Goal: Transaction & Acquisition: Obtain resource

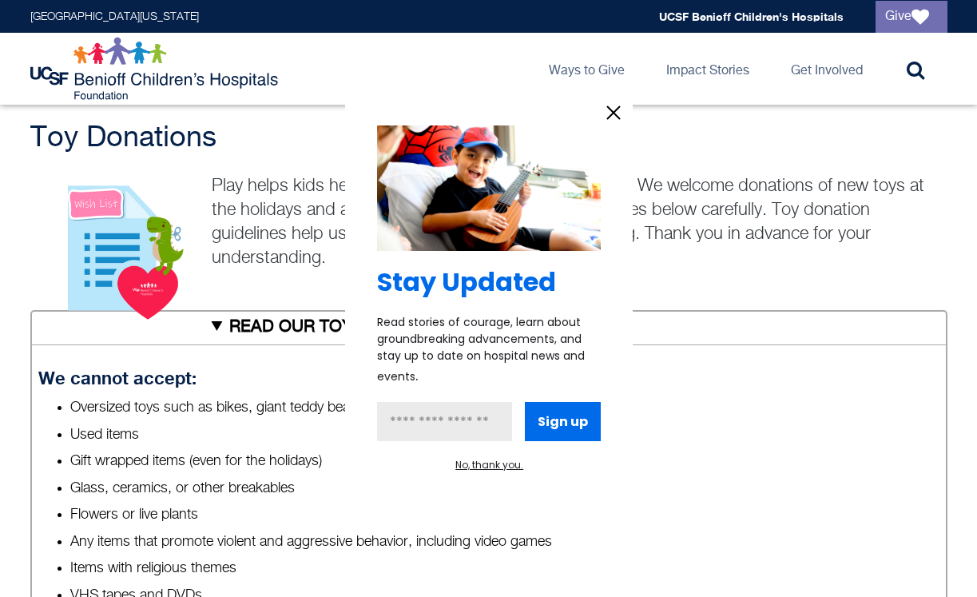
scroll to position [466, 0]
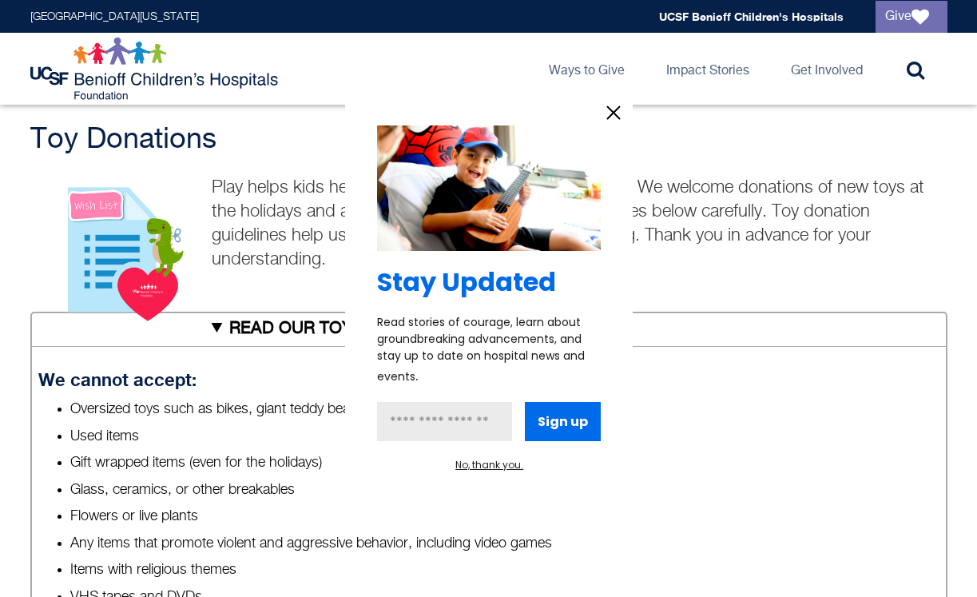
click at [605, 121] on icon "information" at bounding box center [613, 113] width 24 height 24
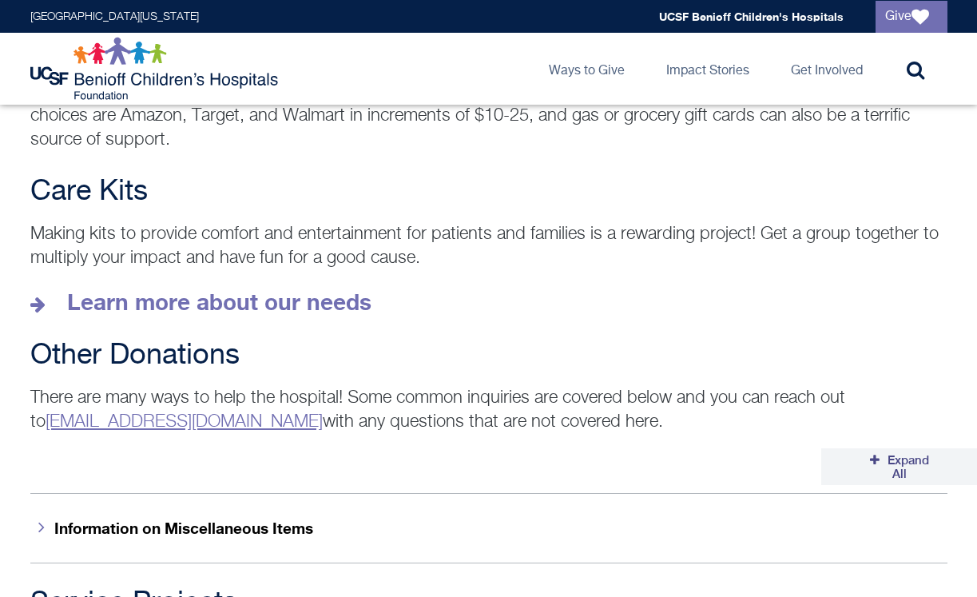
scroll to position [2260, 0]
click at [280, 290] on strong "Learn more about our needs" at bounding box center [219, 301] width 304 height 26
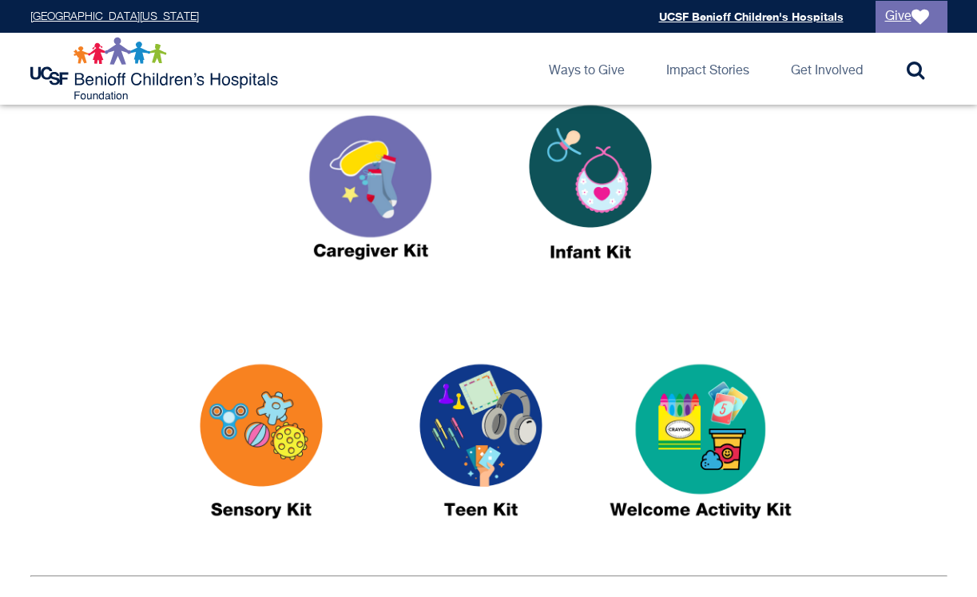
scroll to position [637, 0]
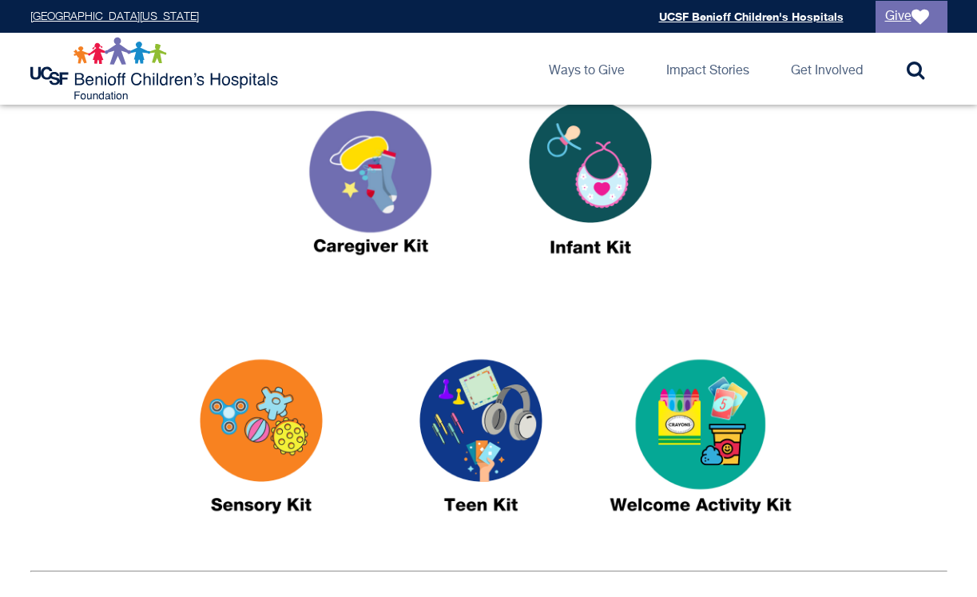
click at [470, 403] on img at bounding box center [481, 443] width 200 height 230
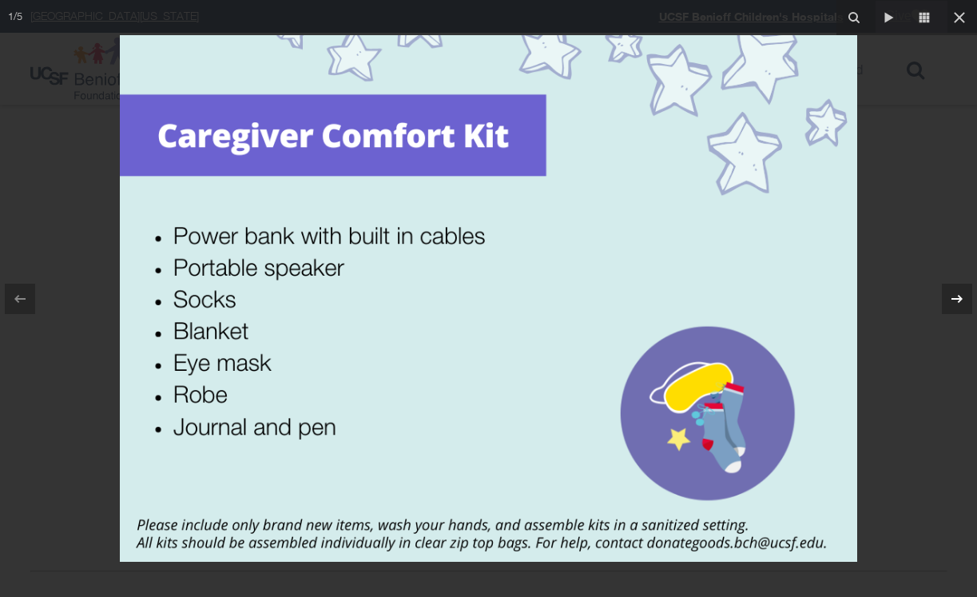
click at [956, 307] on icon at bounding box center [956, 298] width 19 height 19
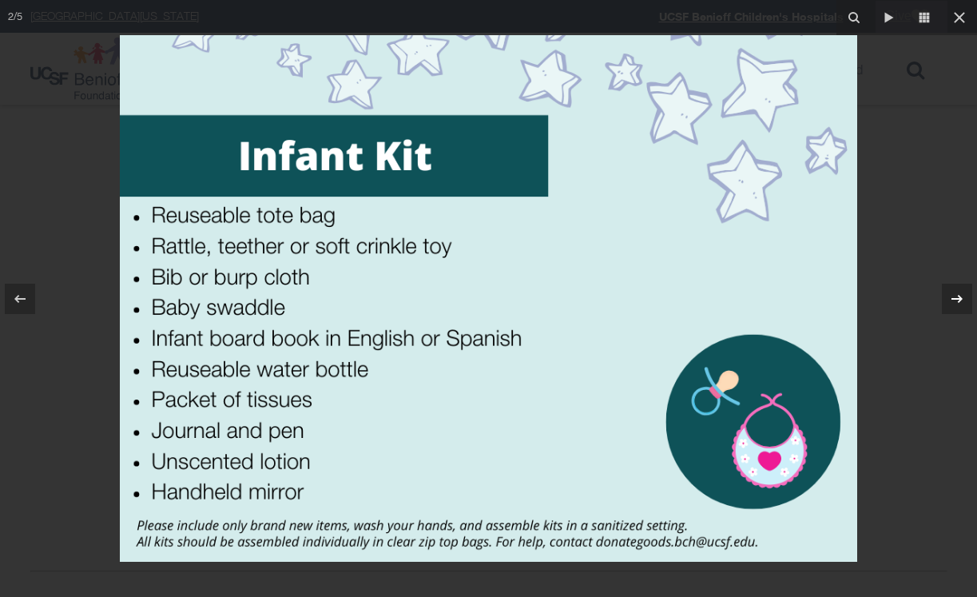
click at [956, 306] on icon at bounding box center [956, 298] width 19 height 19
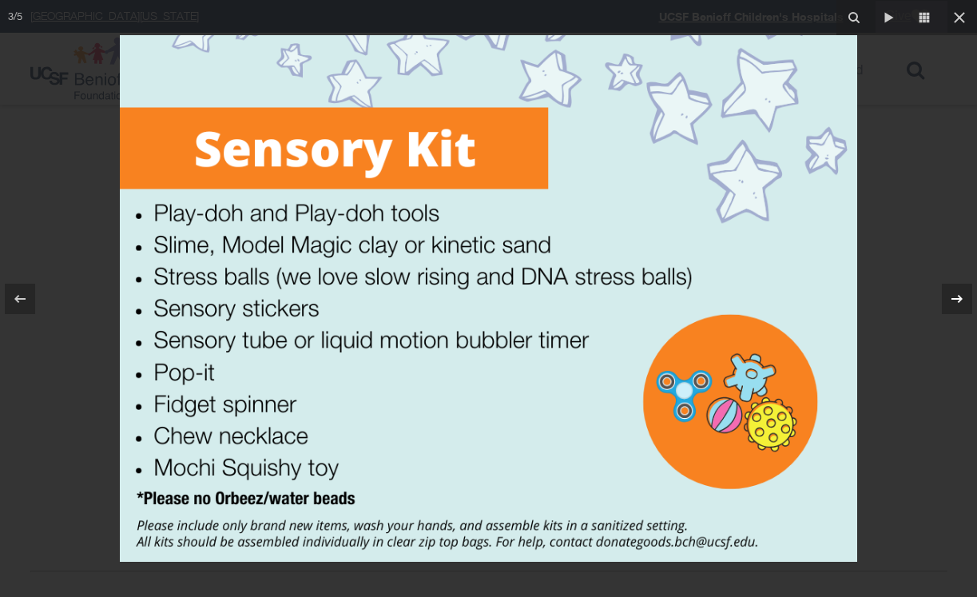
click at [958, 296] on icon at bounding box center [956, 298] width 19 height 19
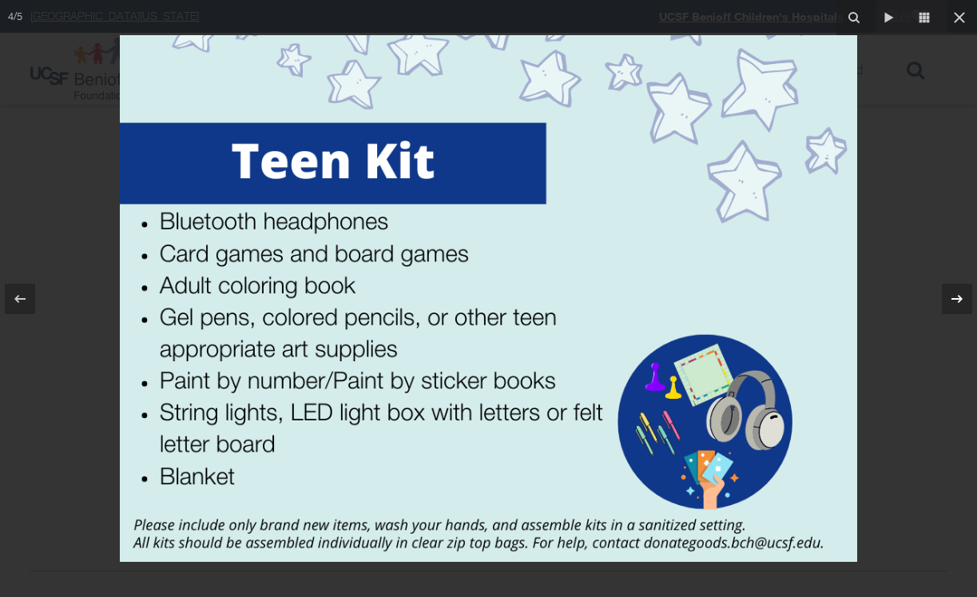
click at [956, 293] on icon at bounding box center [956, 298] width 19 height 19
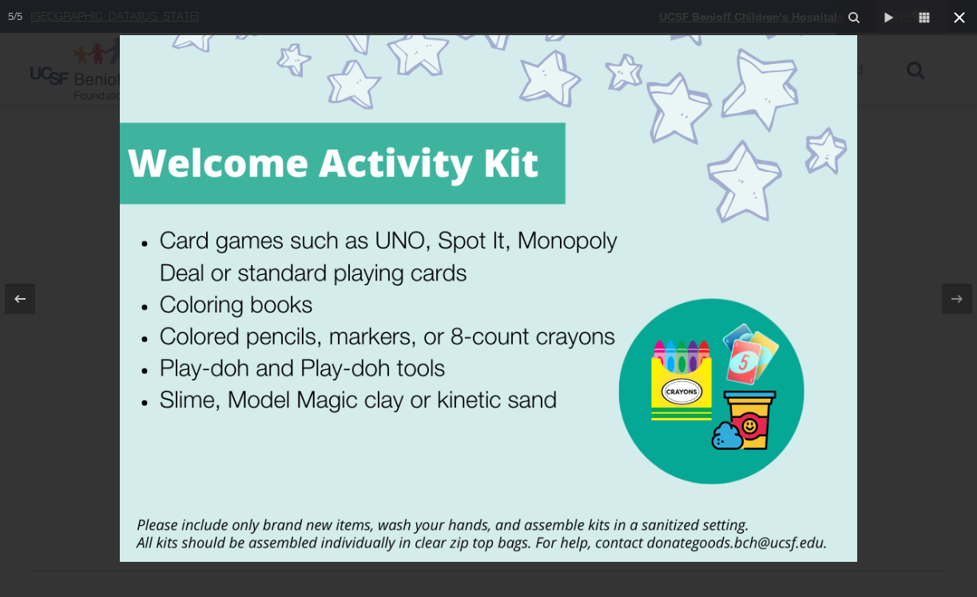
click at [957, 25] on icon at bounding box center [959, 17] width 19 height 19
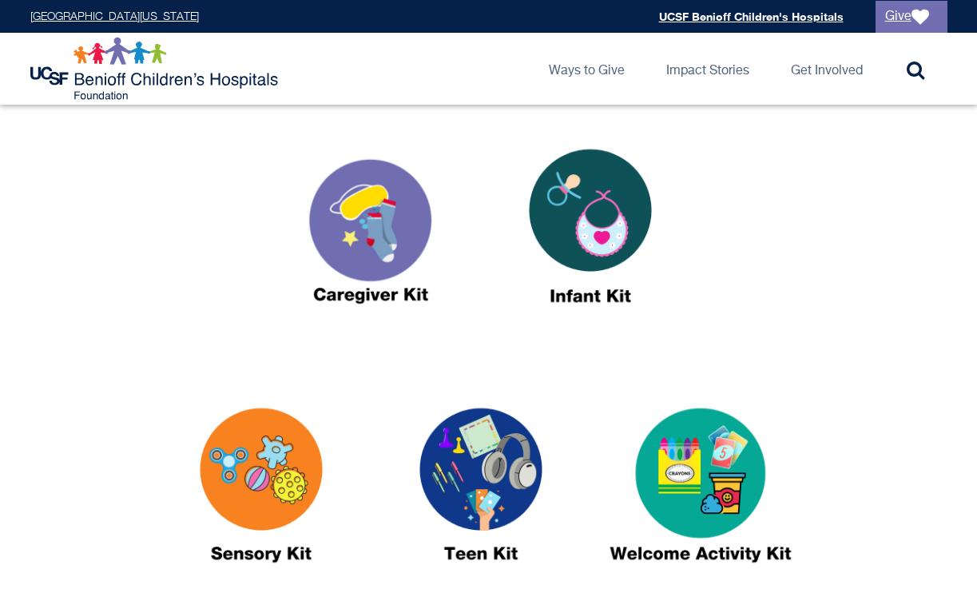
scroll to position [583, 0]
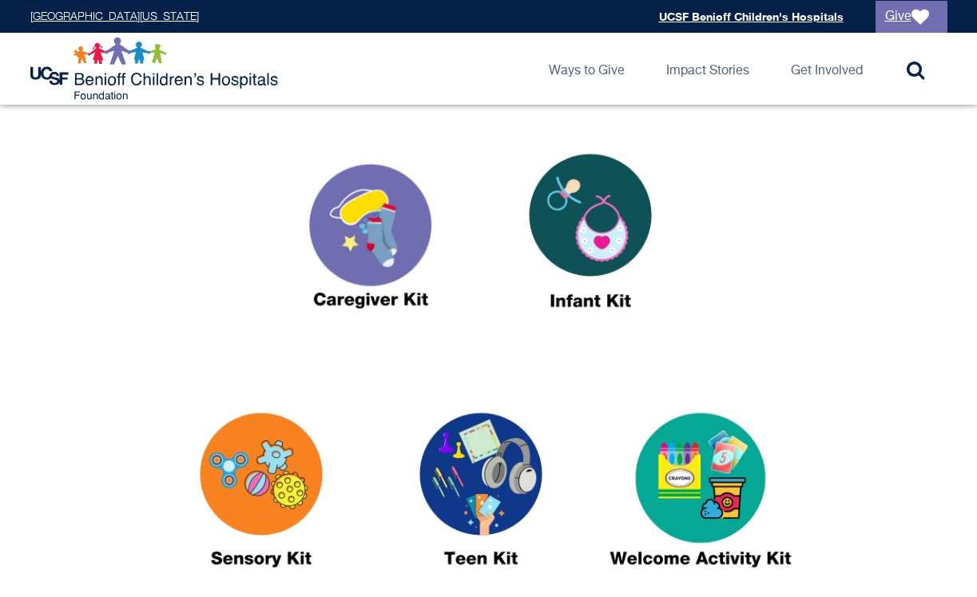
click at [176, 276] on div at bounding box center [488, 240] width 917 height 235
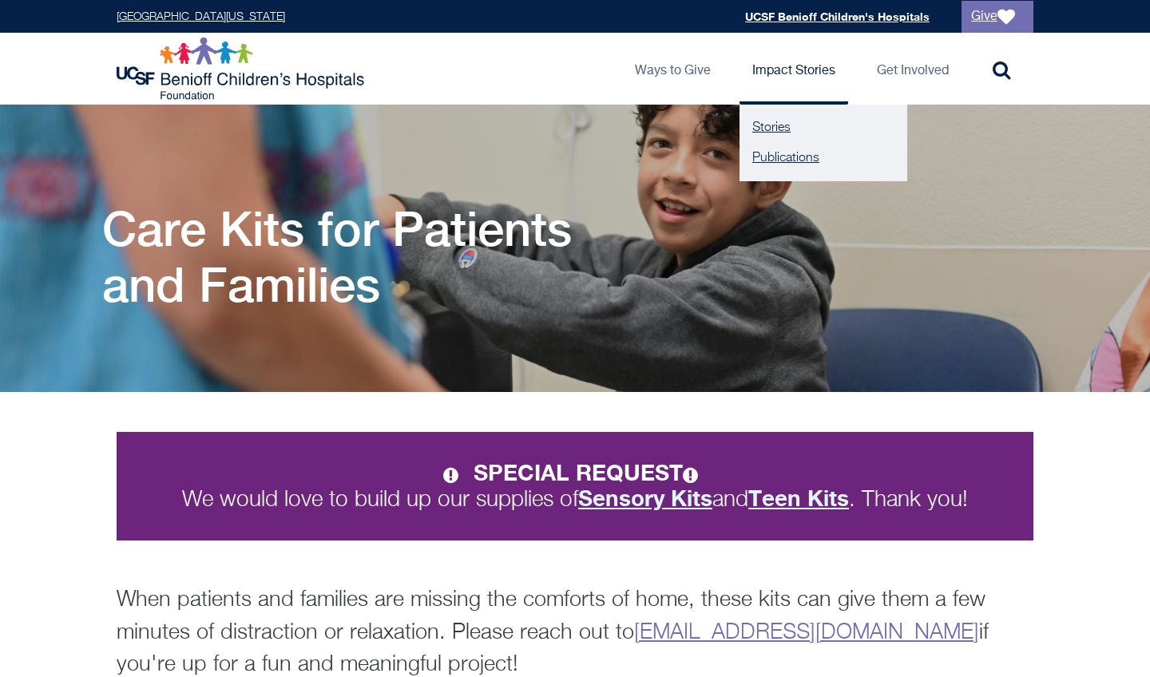
scroll to position [0, 0]
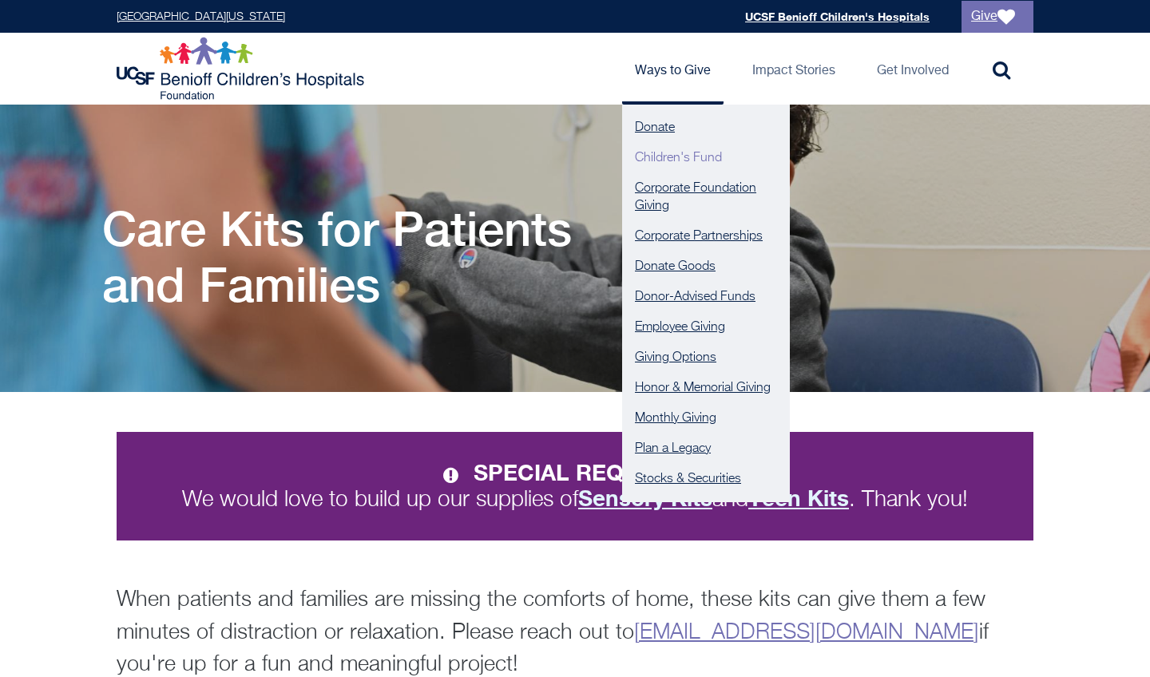
click at [692, 157] on link "Children's Fund" at bounding box center [706, 158] width 168 height 30
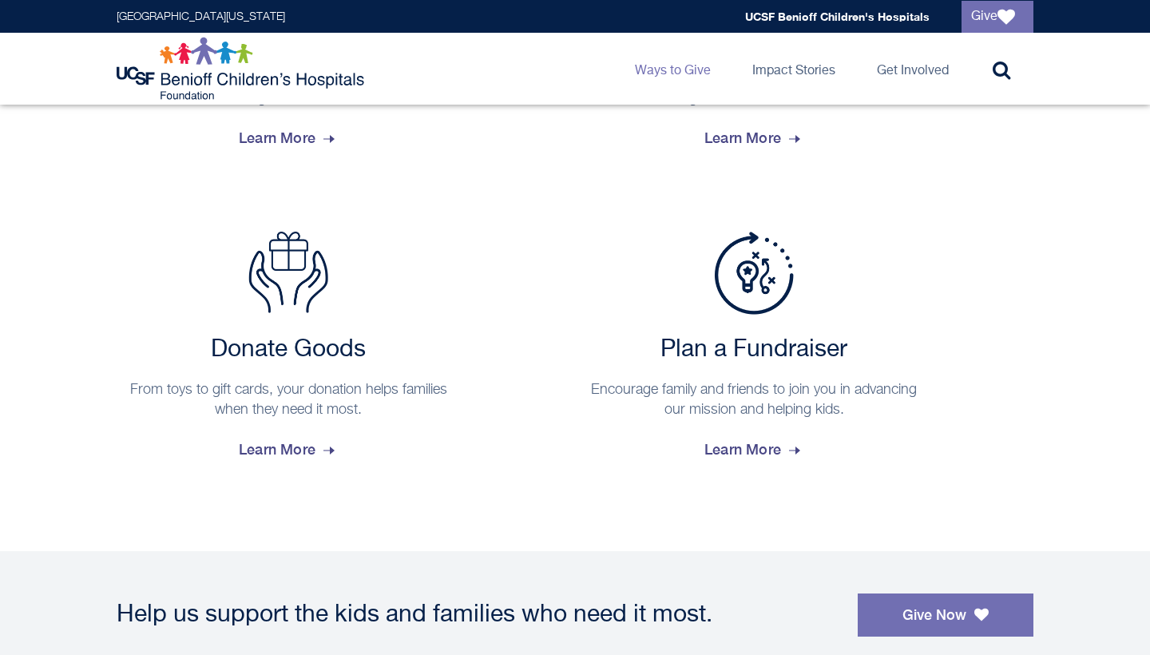
scroll to position [1242, 0]
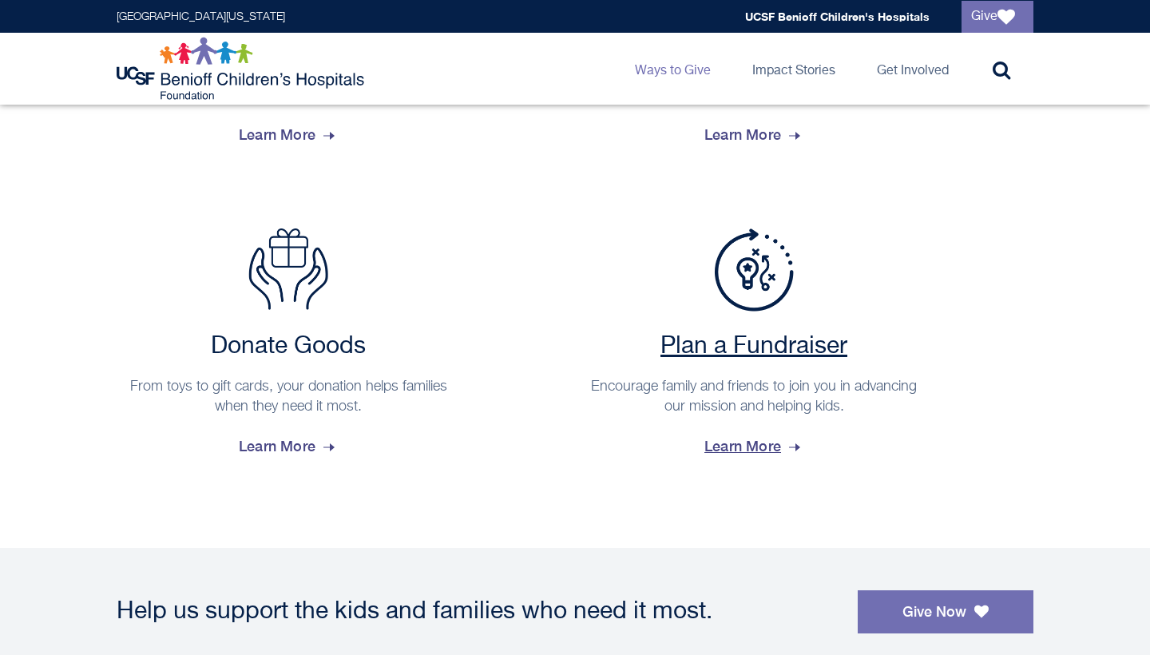
click at [732, 306] on img at bounding box center [754, 269] width 80 height 83
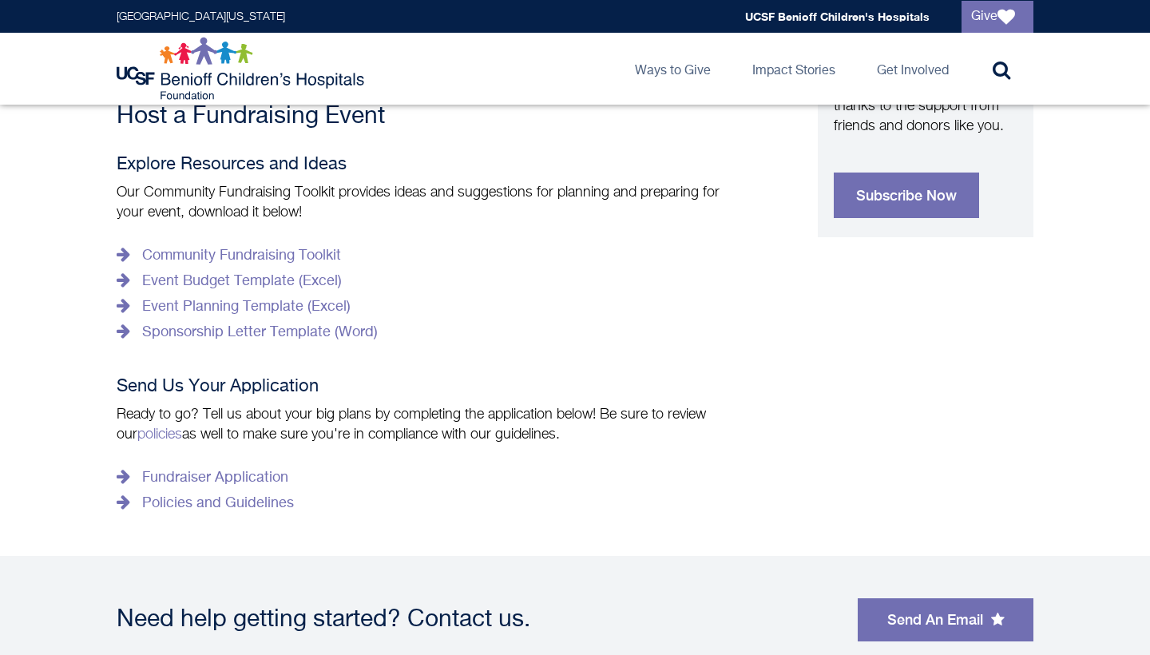
scroll to position [775, 0]
click at [268, 244] on link "Community Fundraising Toolkit" at bounding box center [229, 257] width 224 height 26
click at [246, 466] on link "Fundraiser Application" at bounding box center [203, 479] width 172 height 26
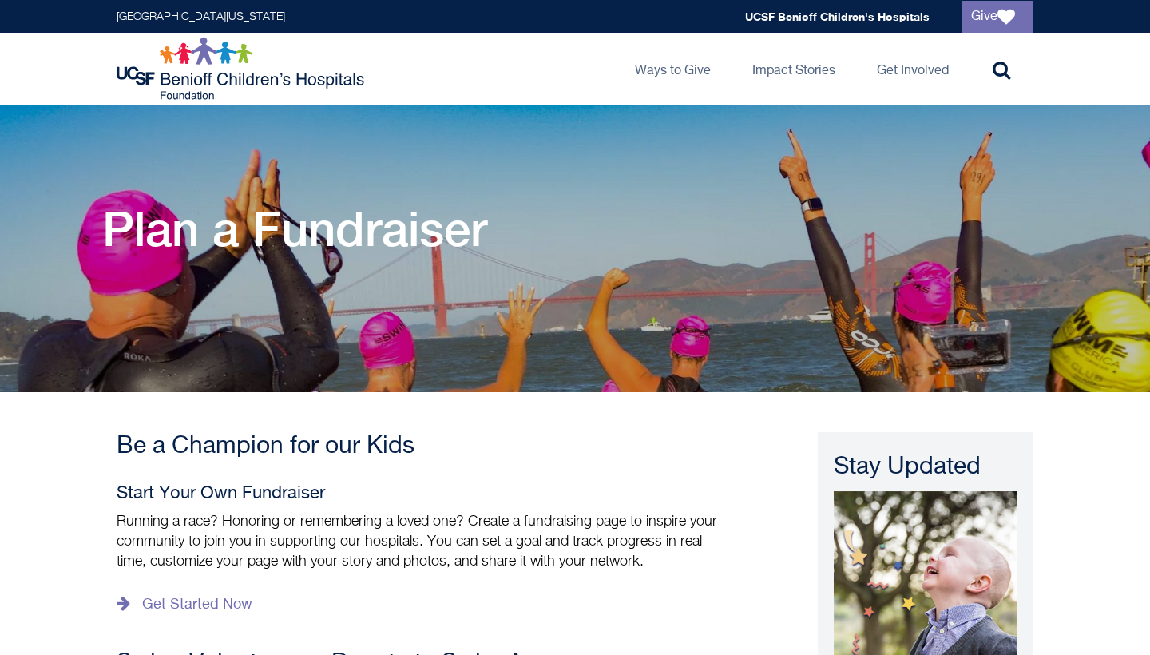
scroll to position [0, 0]
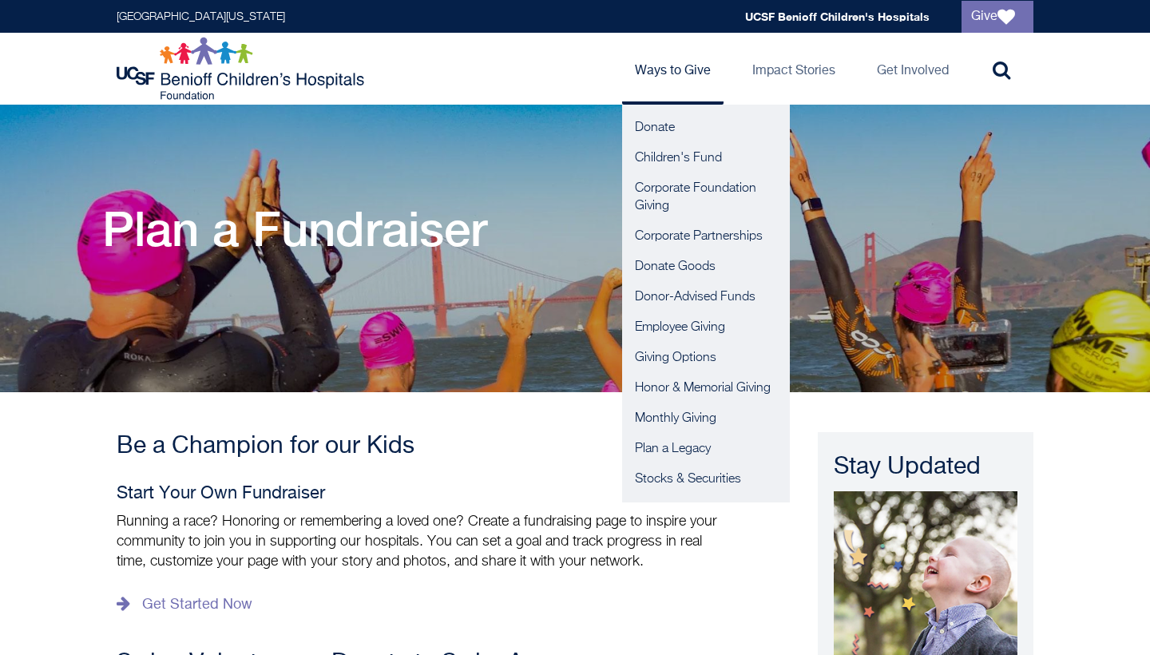
click at [668, 60] on link "Ways to Give" at bounding box center [672, 69] width 101 height 72
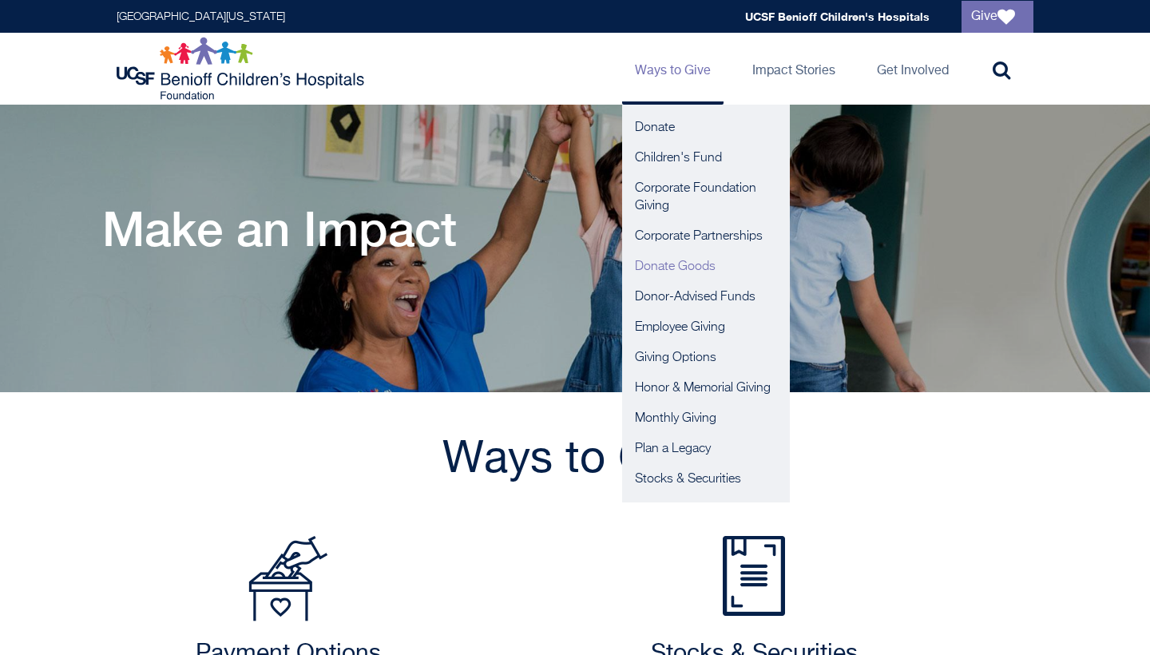
click at [656, 272] on link "Donate Goods" at bounding box center [706, 267] width 168 height 30
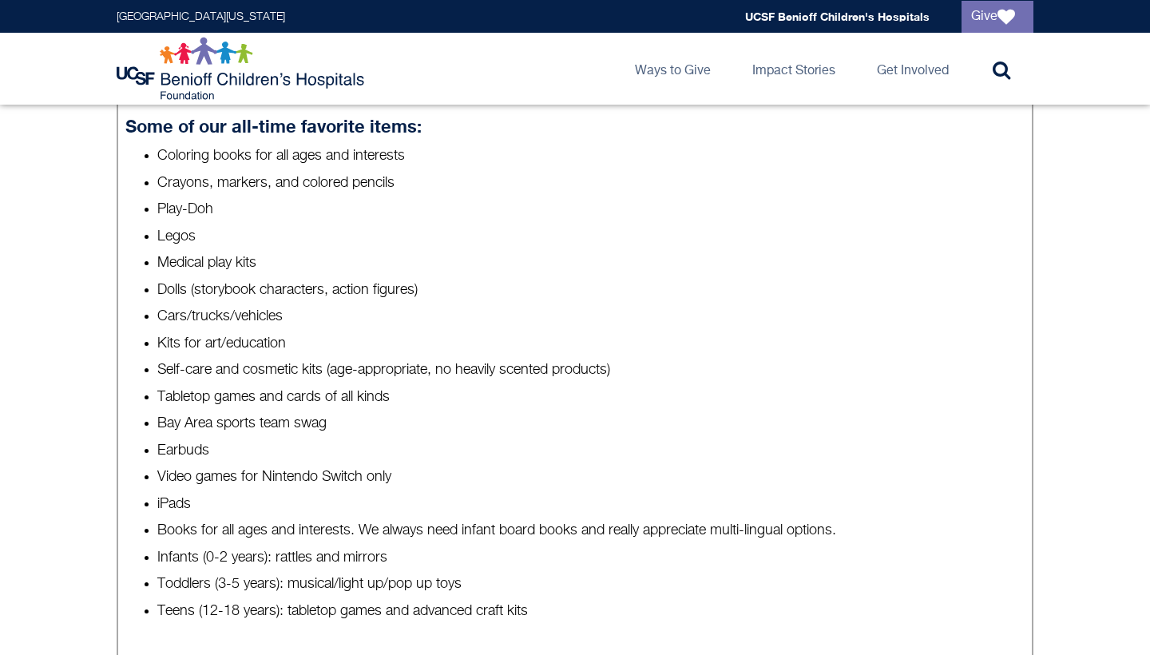
scroll to position [1067, 0]
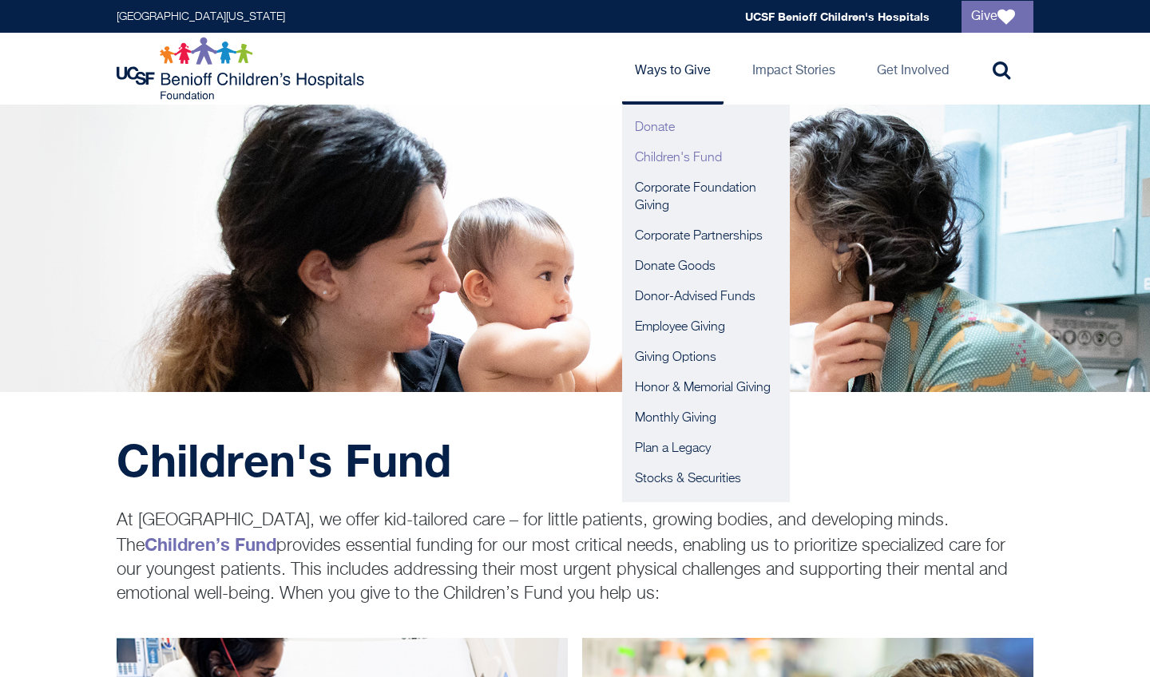
click at [663, 131] on link "Donate" at bounding box center [706, 128] width 168 height 30
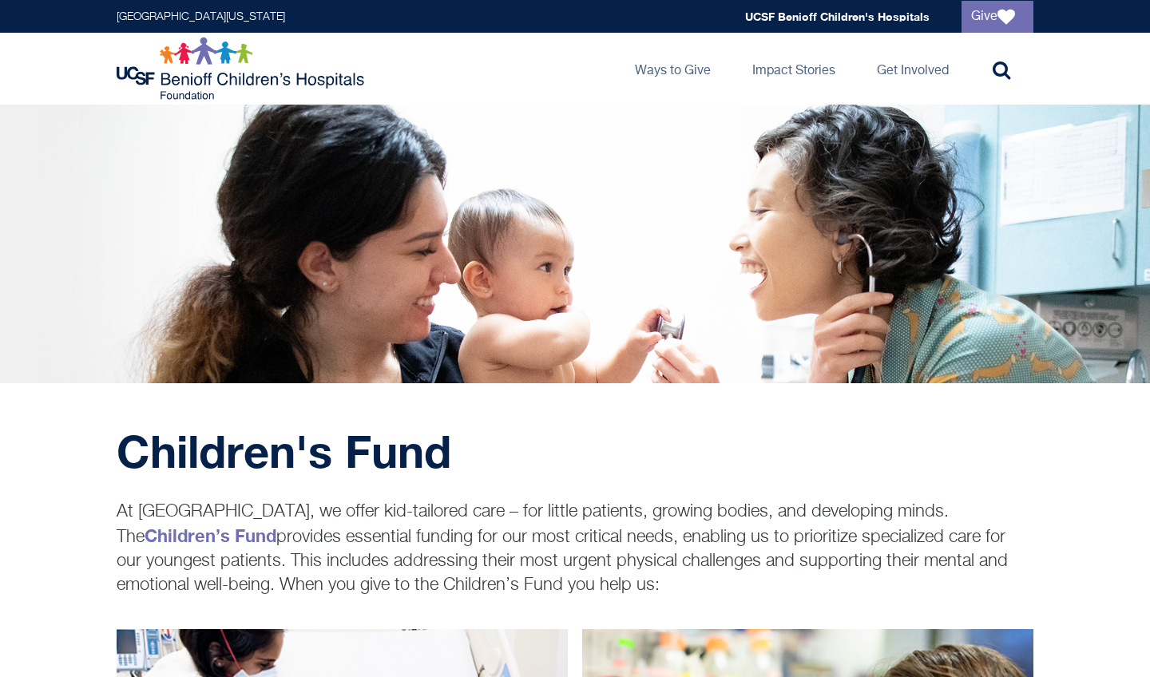
scroll to position [4, 0]
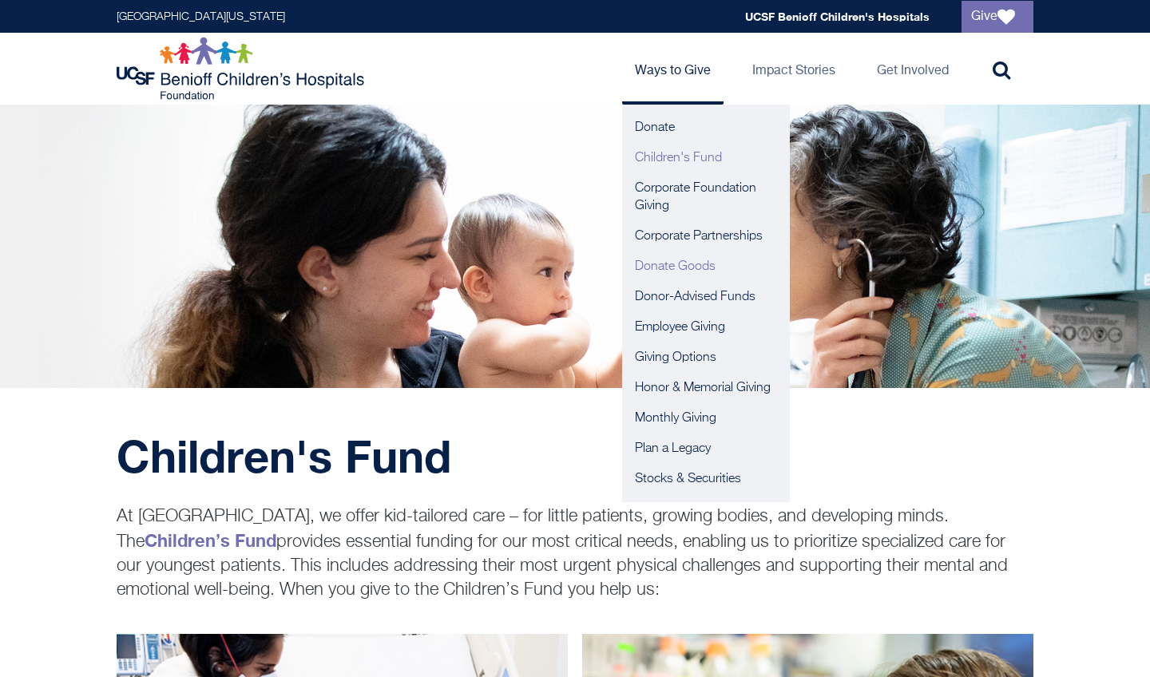
click at [669, 260] on link "Donate Goods" at bounding box center [706, 267] width 168 height 30
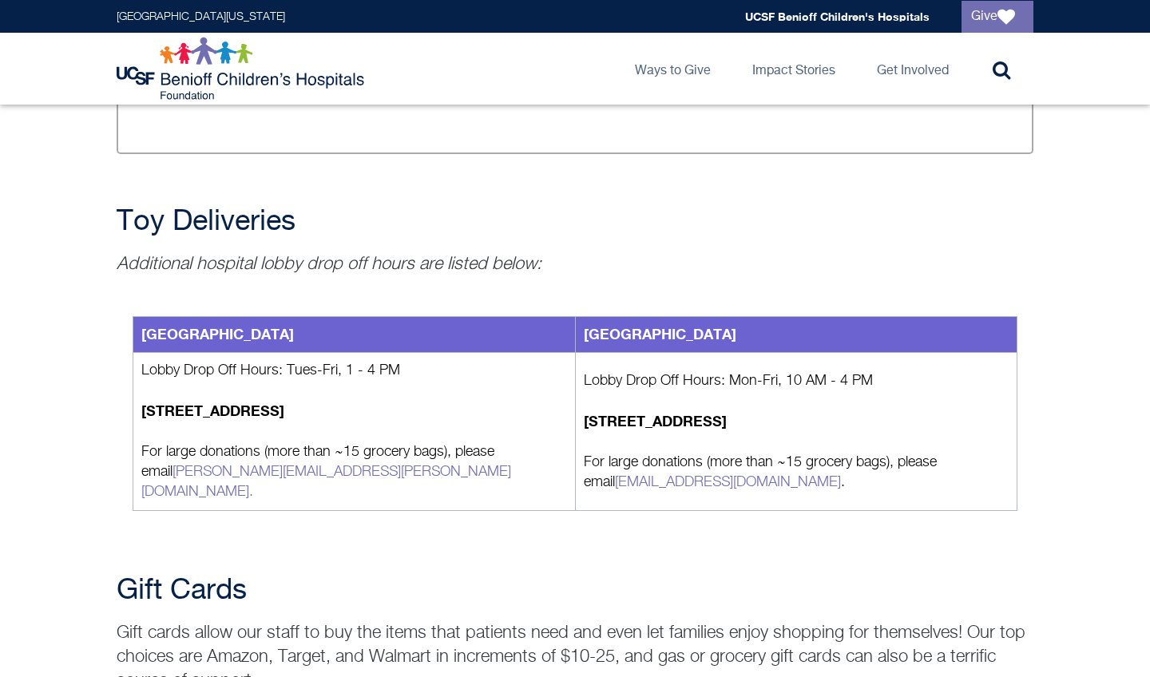
scroll to position [1725, 0]
